Goal: Navigation & Orientation: Find specific page/section

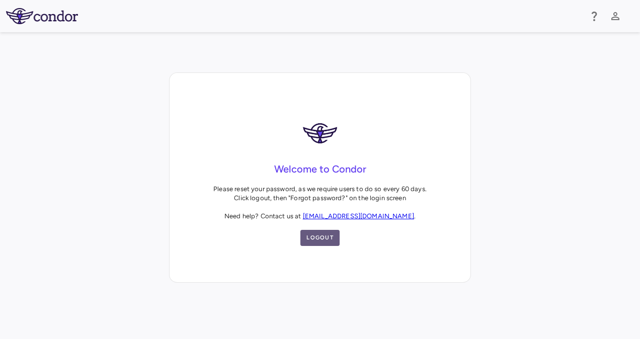
click at [328, 235] on button "Logout" at bounding box center [319, 238] width 39 height 16
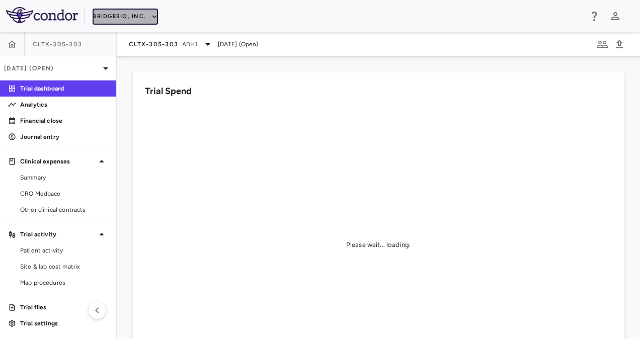
click at [129, 19] on button "BridgeBio, Inc." at bounding box center [125, 17] width 65 height 16
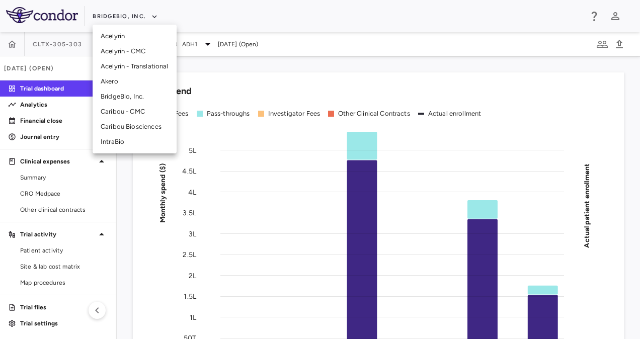
click at [118, 36] on li "Acelyrin" at bounding box center [135, 36] width 84 height 15
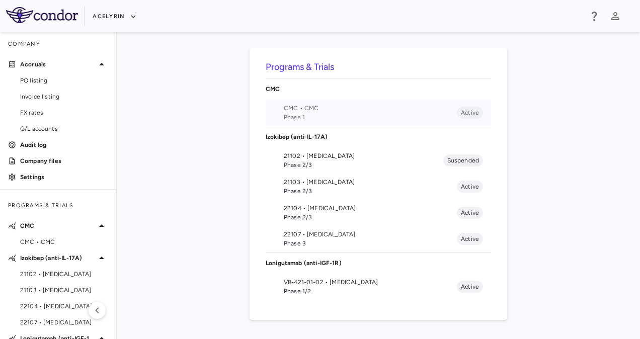
click at [309, 111] on span "CMC • CMC" at bounding box center [370, 108] width 173 height 9
